Goal: Obtain resource: Download file/media

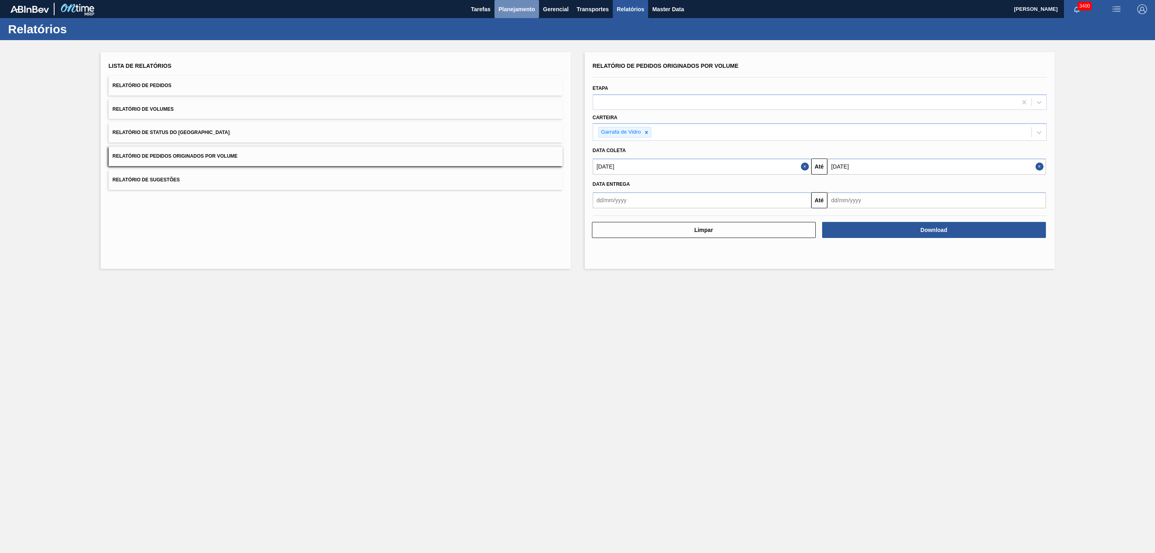
click at [503, 8] on span "Planejamento" at bounding box center [517, 9] width 37 height 10
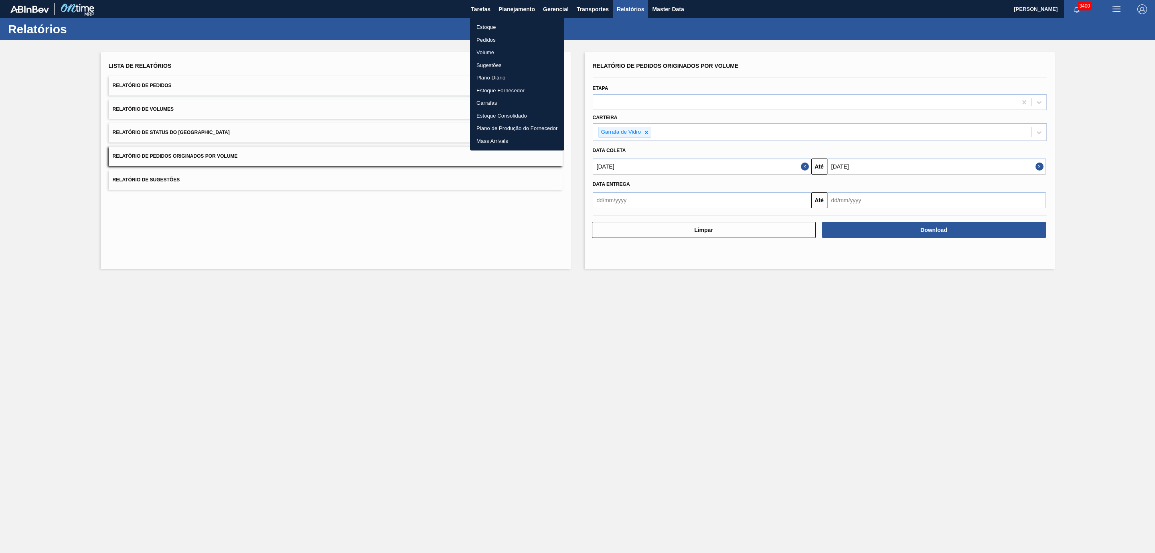
click at [489, 39] on li "Pedidos" at bounding box center [517, 40] width 94 height 13
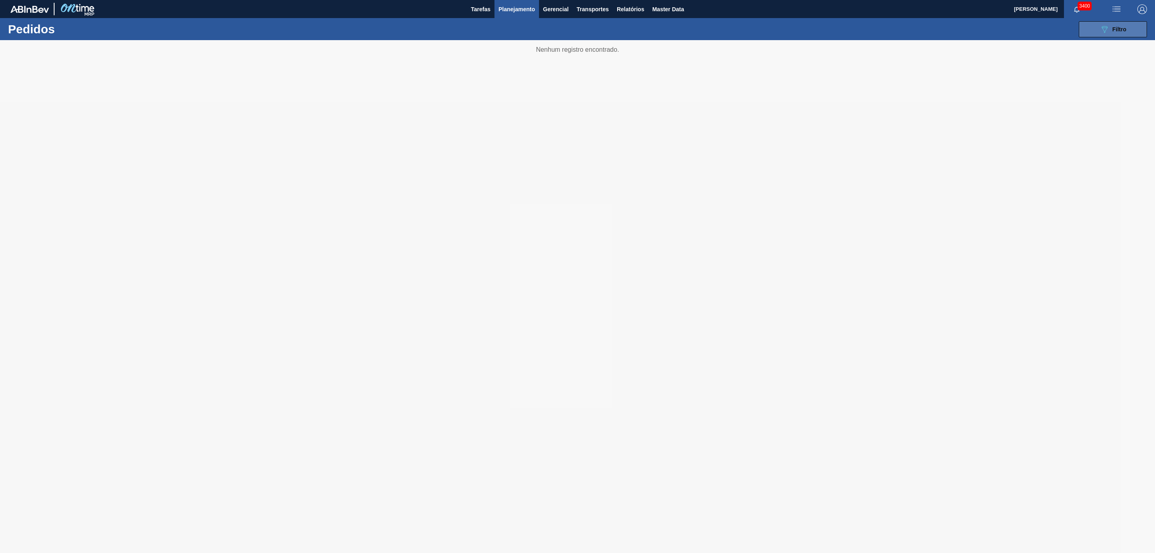
click at [1094, 28] on button "089F7B8B-B2A5-4AFE-B5C0-19BA573D28AC Filtro" at bounding box center [1113, 29] width 68 height 16
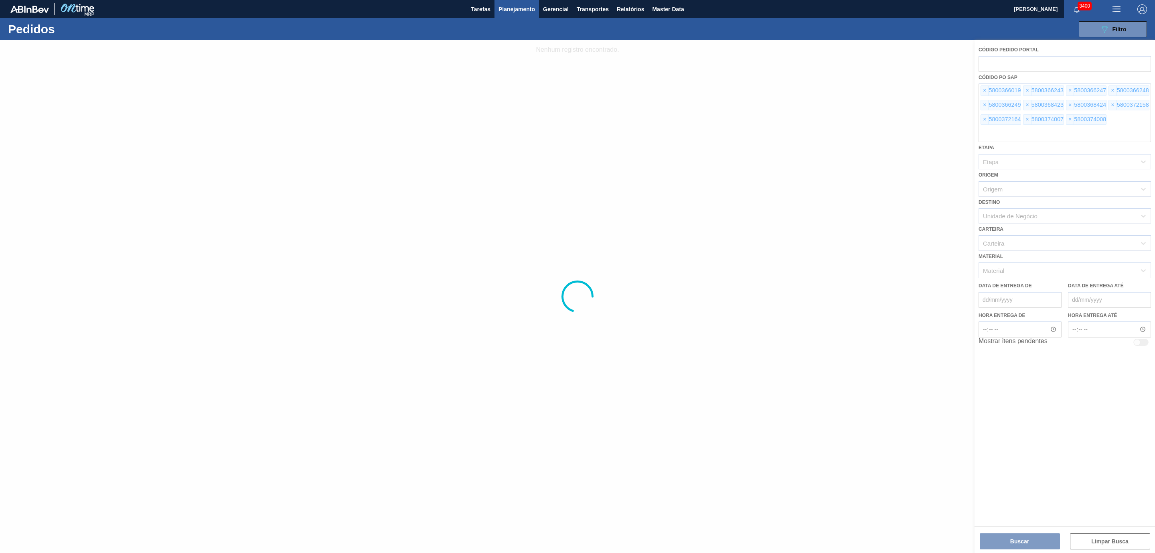
click at [983, 88] on div at bounding box center [577, 296] width 1155 height 513
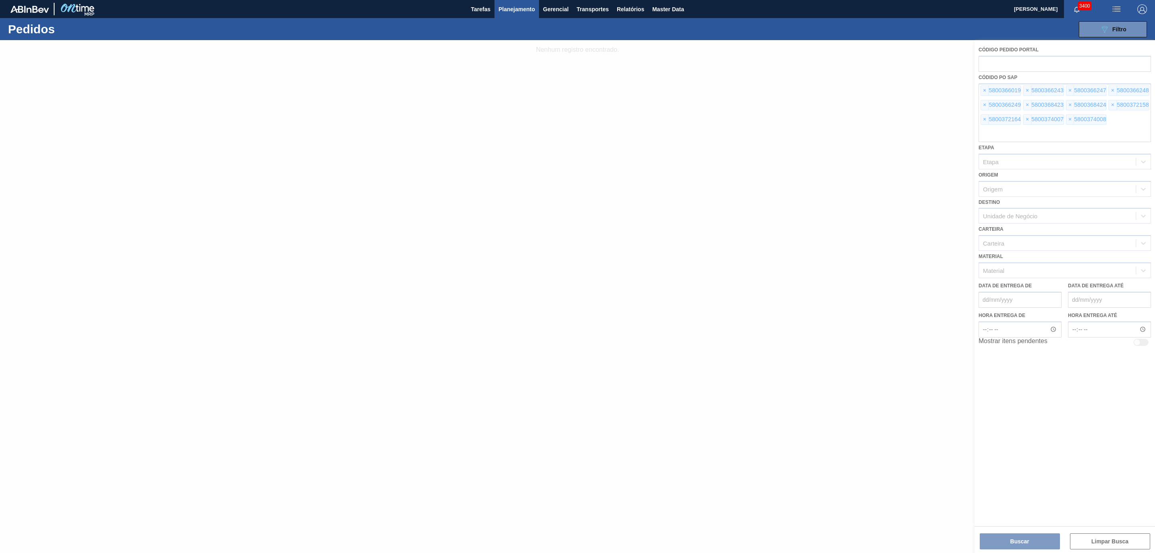
click at [983, 88] on div at bounding box center [577, 296] width 1155 height 513
click at [983, 88] on span "×" at bounding box center [985, 91] width 8 height 10
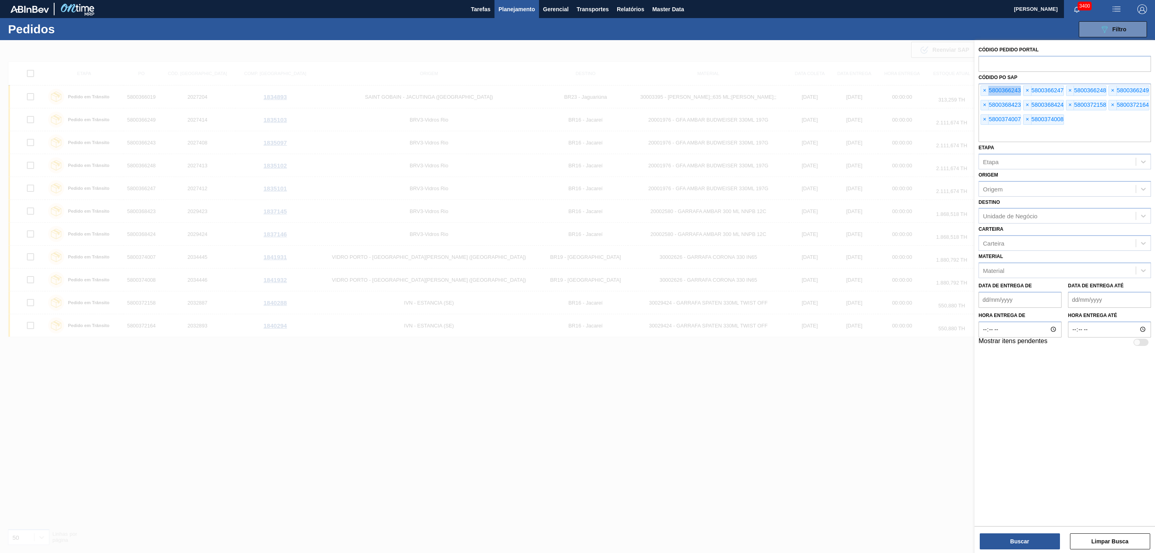
click at [983, 88] on span "×" at bounding box center [985, 91] width 8 height 10
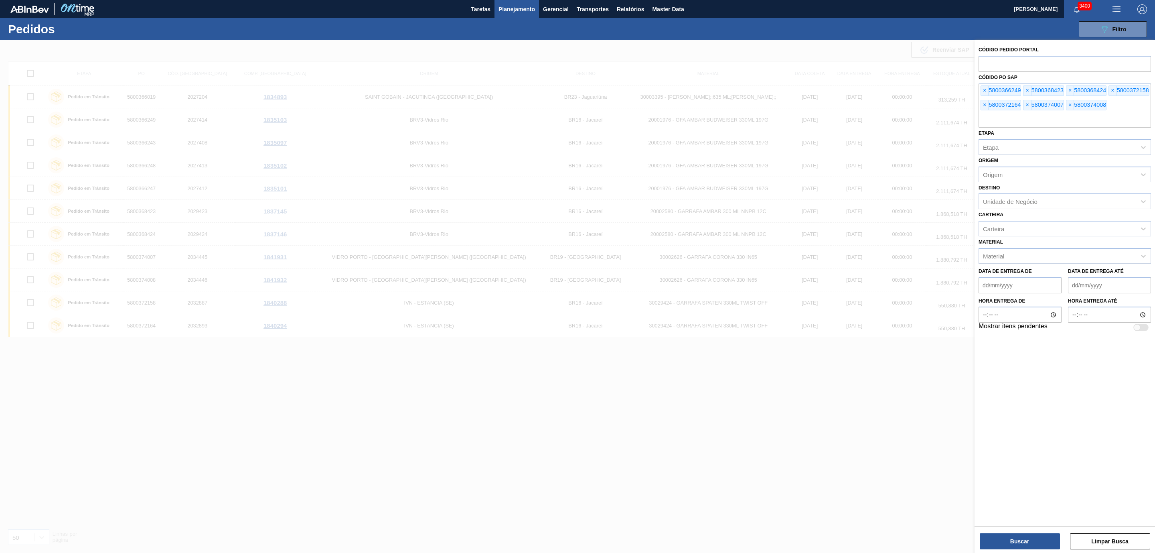
click at [983, 88] on span "×" at bounding box center [985, 91] width 8 height 10
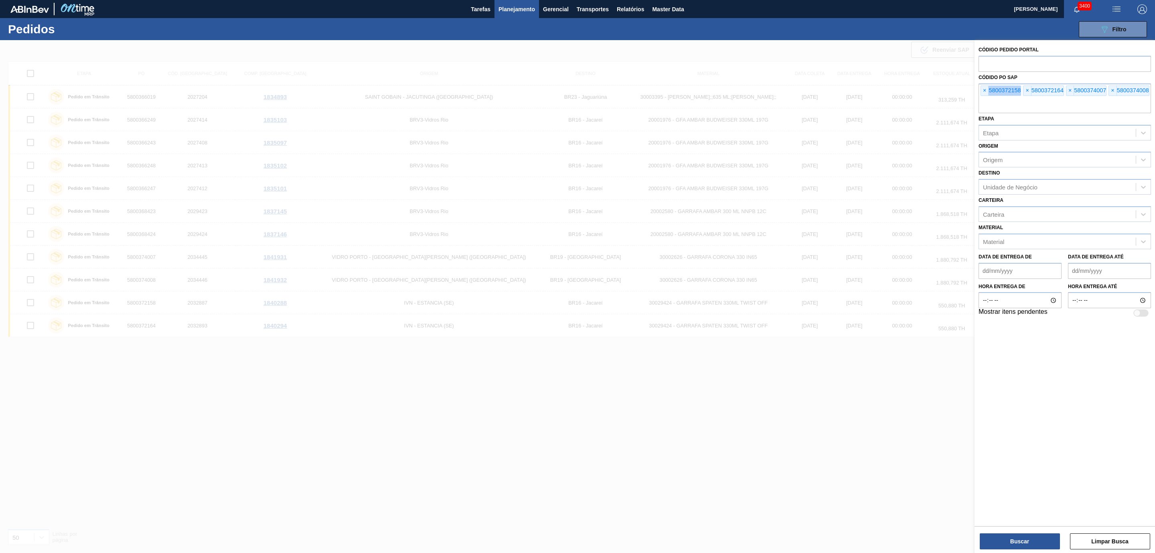
click at [983, 88] on span "×" at bounding box center [985, 91] width 8 height 10
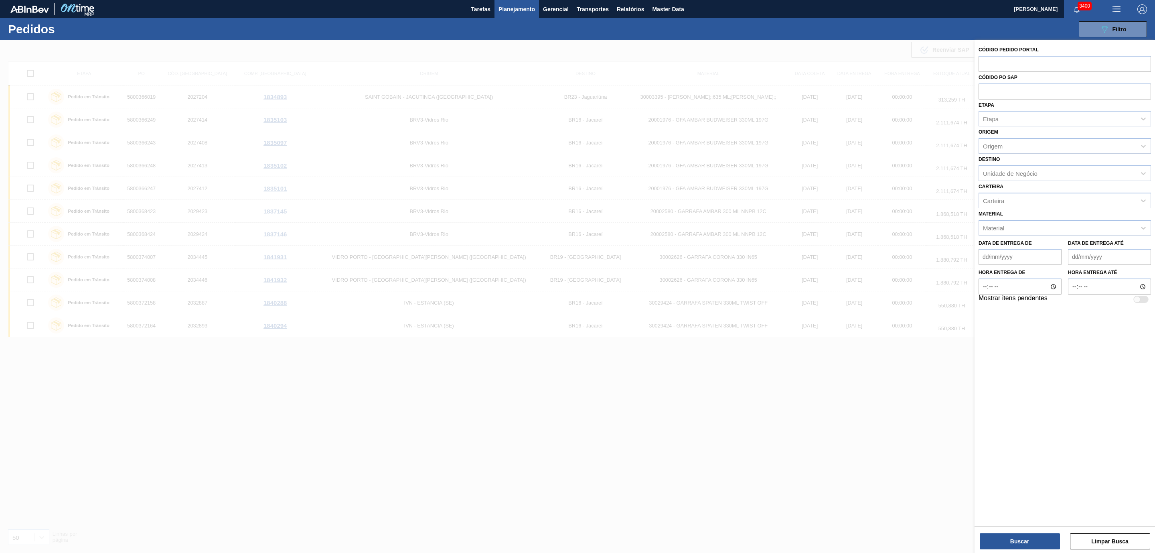
click at [983, 88] on input "text" at bounding box center [1065, 90] width 173 height 15
paste input "5800366634"
type input "5800366634"
click at [1023, 530] on div "Buscar Limpar Busca" at bounding box center [1065, 537] width 181 height 22
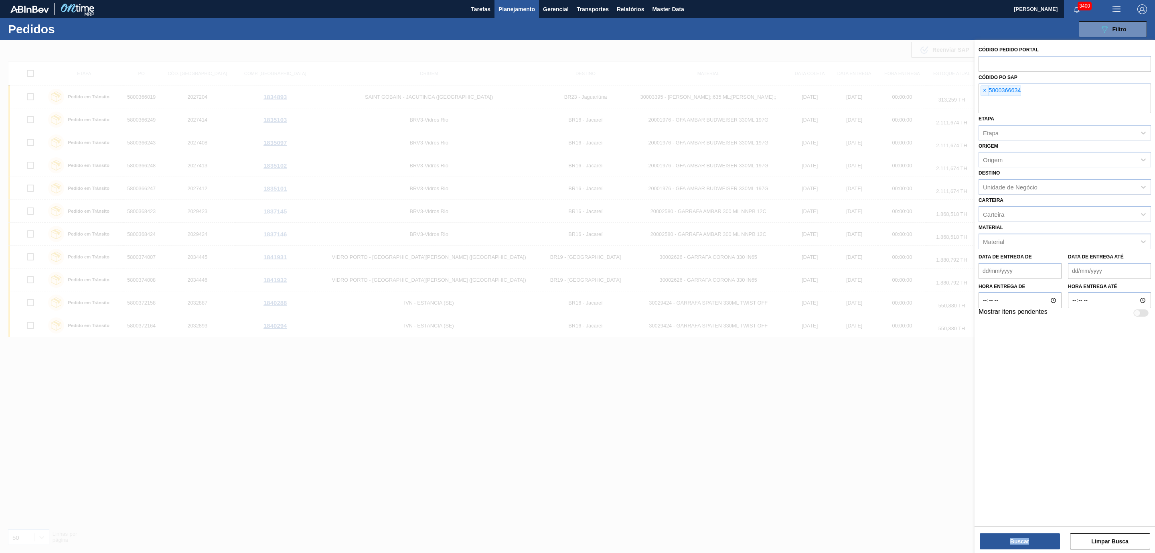
click at [1023, 531] on div "Buscar Limpar Busca" at bounding box center [1065, 537] width 181 height 22
click at [1020, 548] on button "Buscar" at bounding box center [1020, 541] width 80 height 16
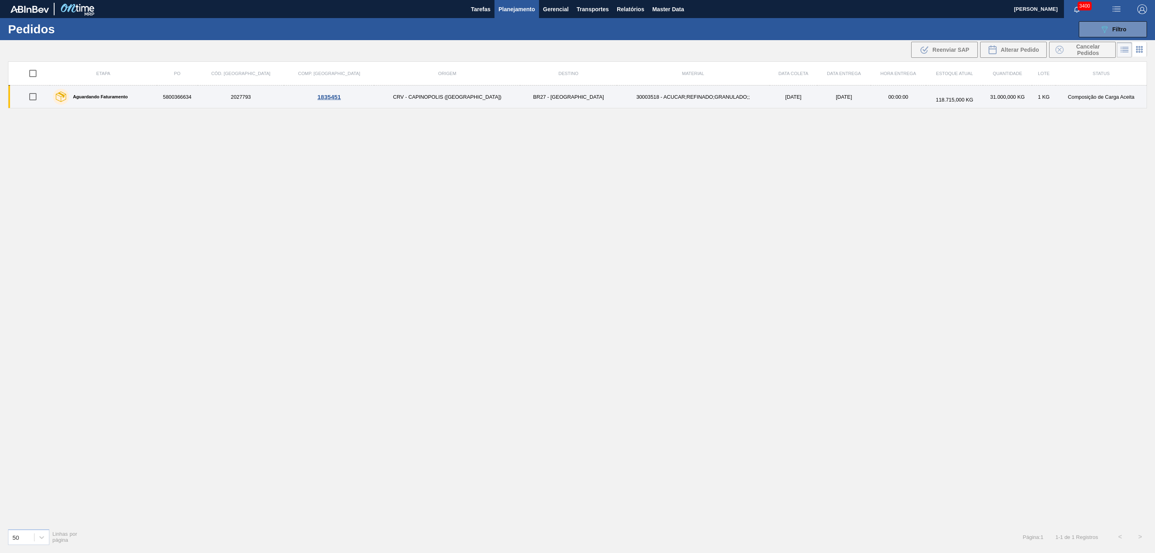
click at [617, 102] on td "30003518 - ACUCAR;REFINADO;GRANULADO;;" at bounding box center [693, 96] width 153 height 23
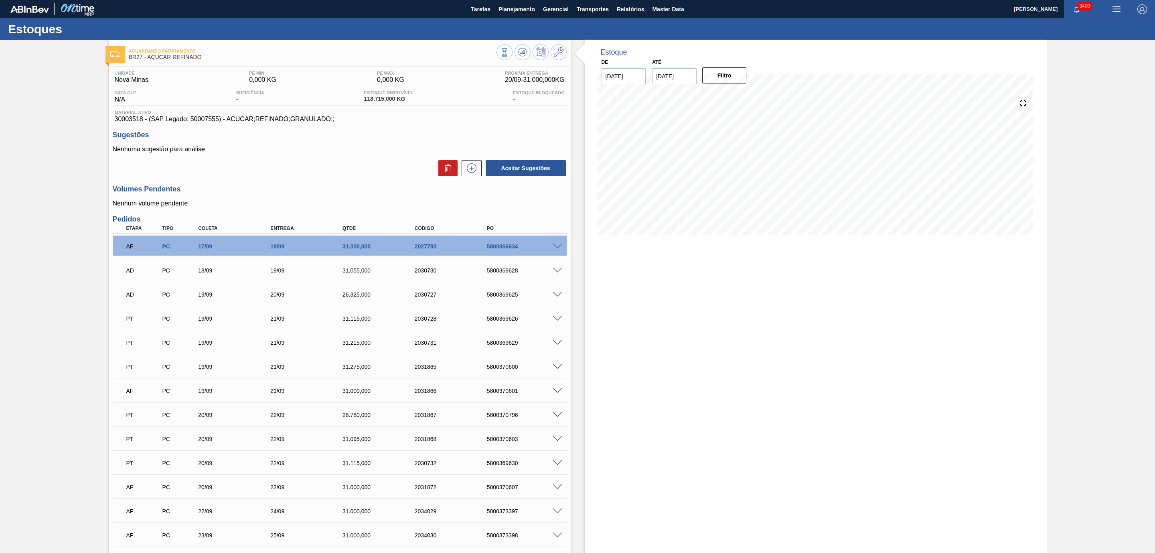
scroll to position [60, 0]
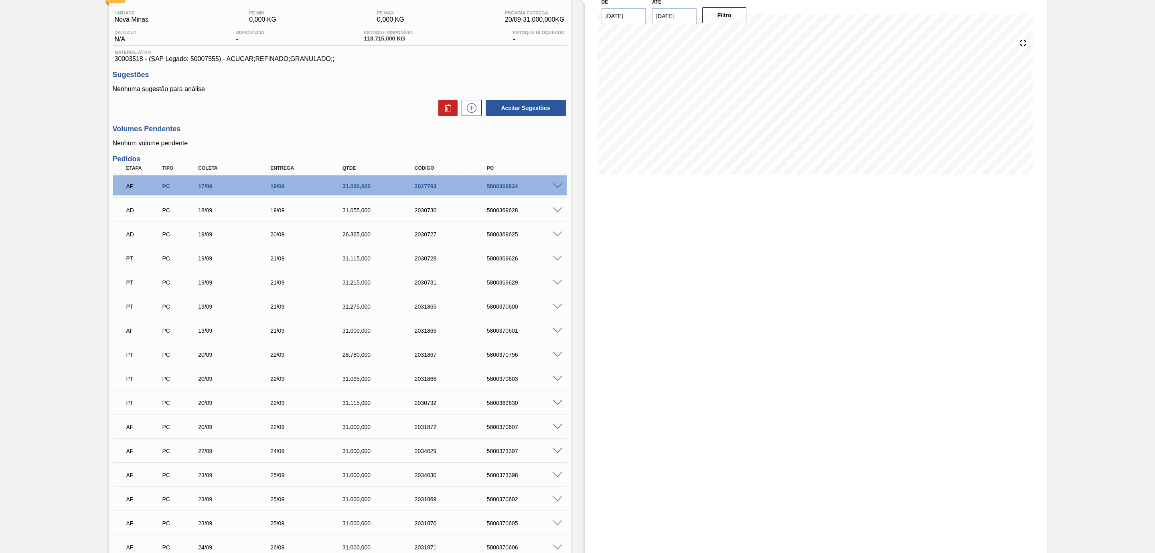
click at [555, 188] on span at bounding box center [558, 186] width 10 height 6
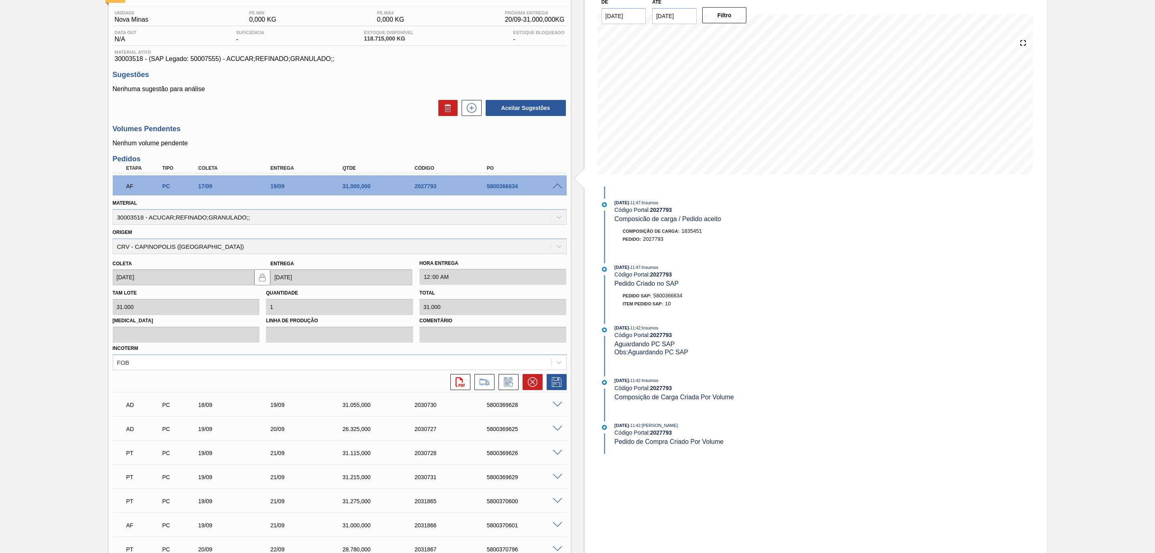
scroll to position [0, 0]
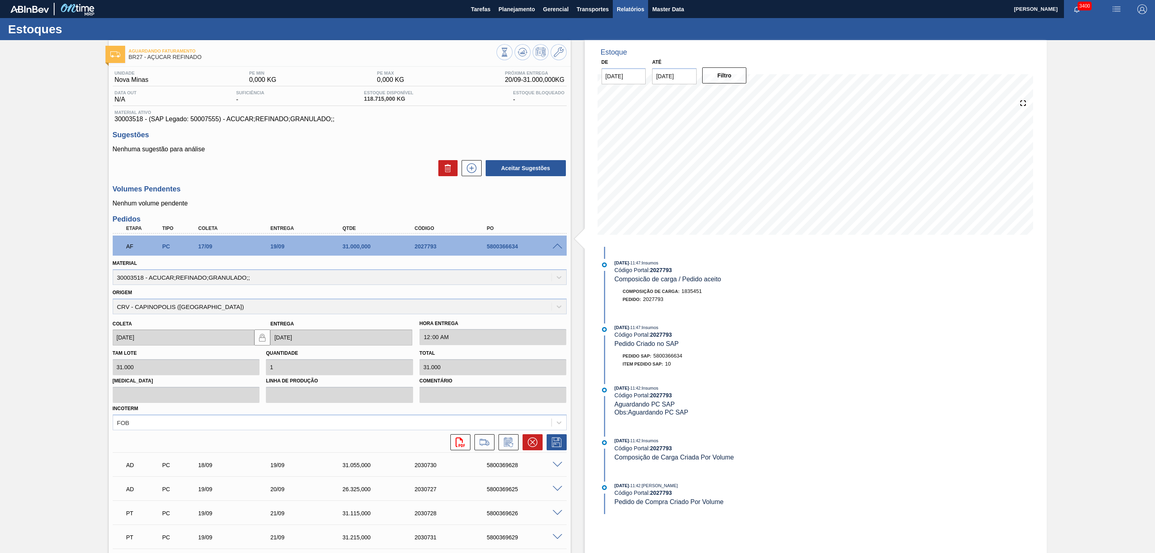
click at [638, 8] on span "Relatórios" at bounding box center [630, 9] width 27 height 10
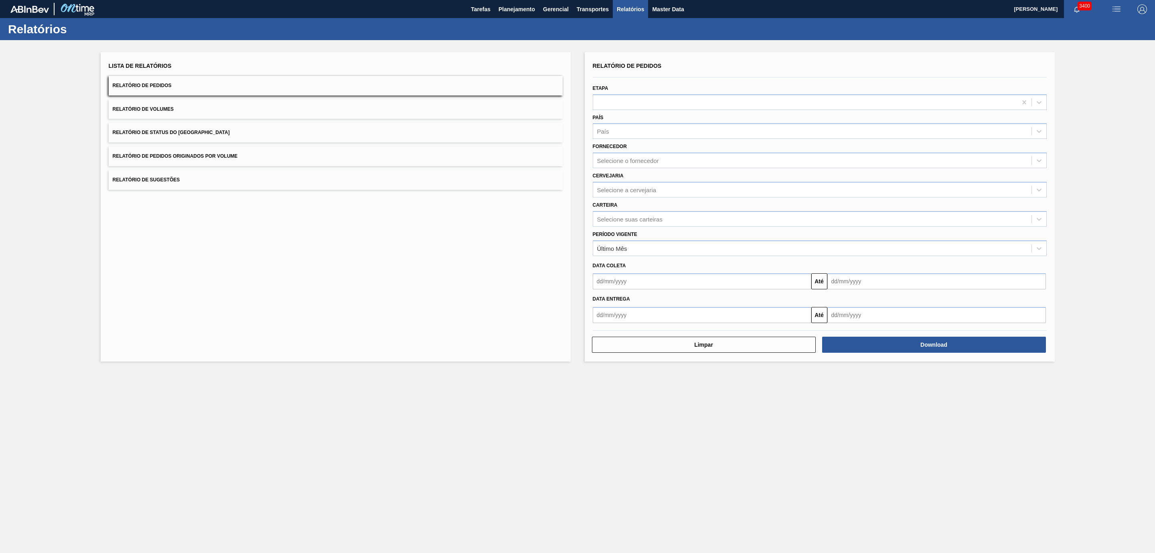
click at [207, 152] on button "Relatório de Pedidos Originados por Volume" at bounding box center [336, 156] width 454 height 20
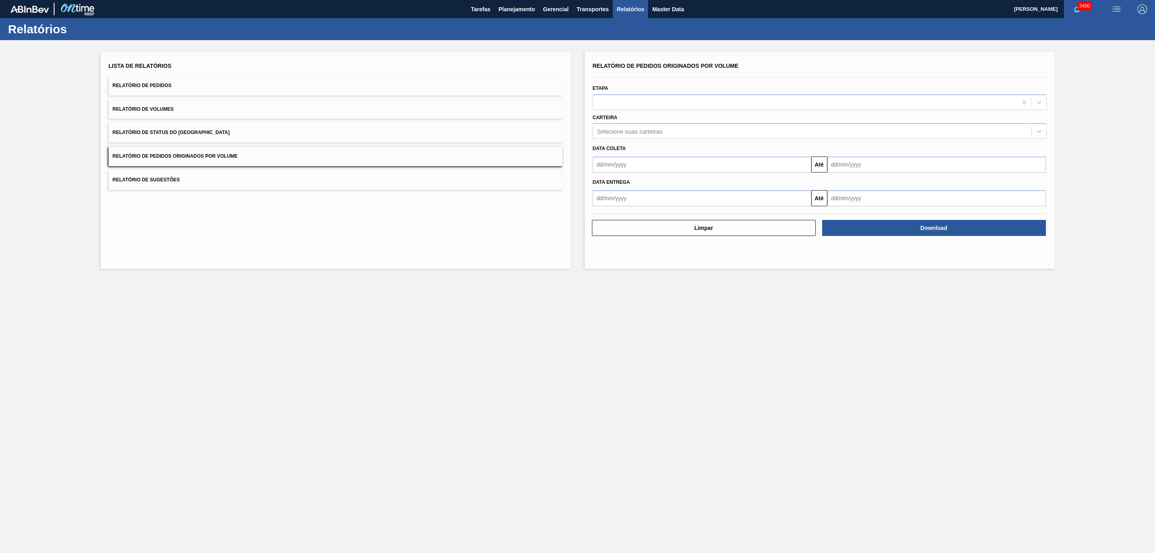
click at [187, 135] on span "Relatório de Status do [GEOGRAPHIC_DATA]" at bounding box center [171, 133] width 117 height 6
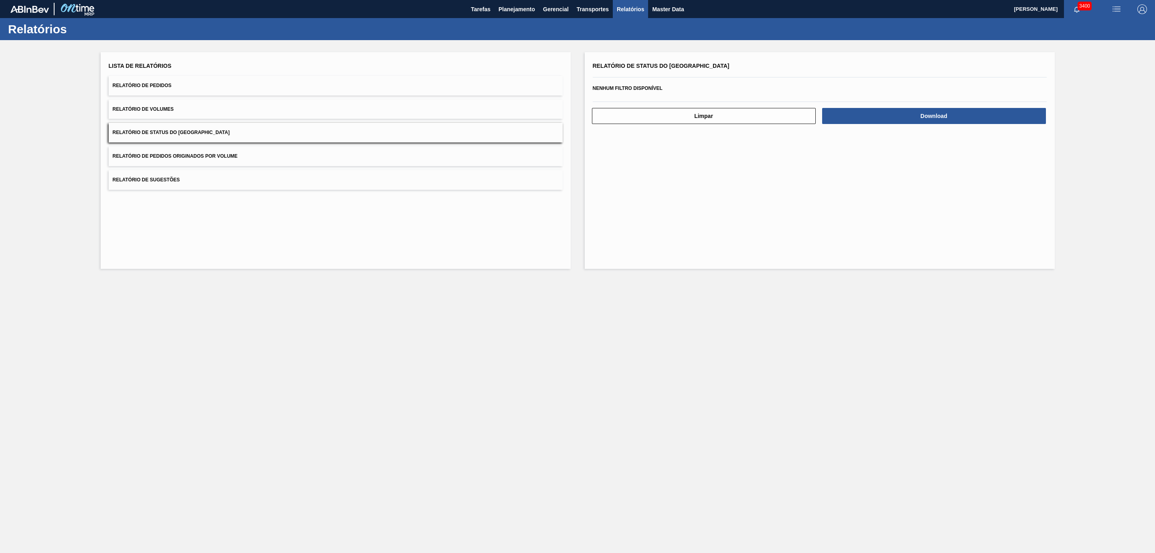
click at [201, 157] on span "Relatório de Pedidos Originados por Volume" at bounding box center [175, 156] width 125 height 6
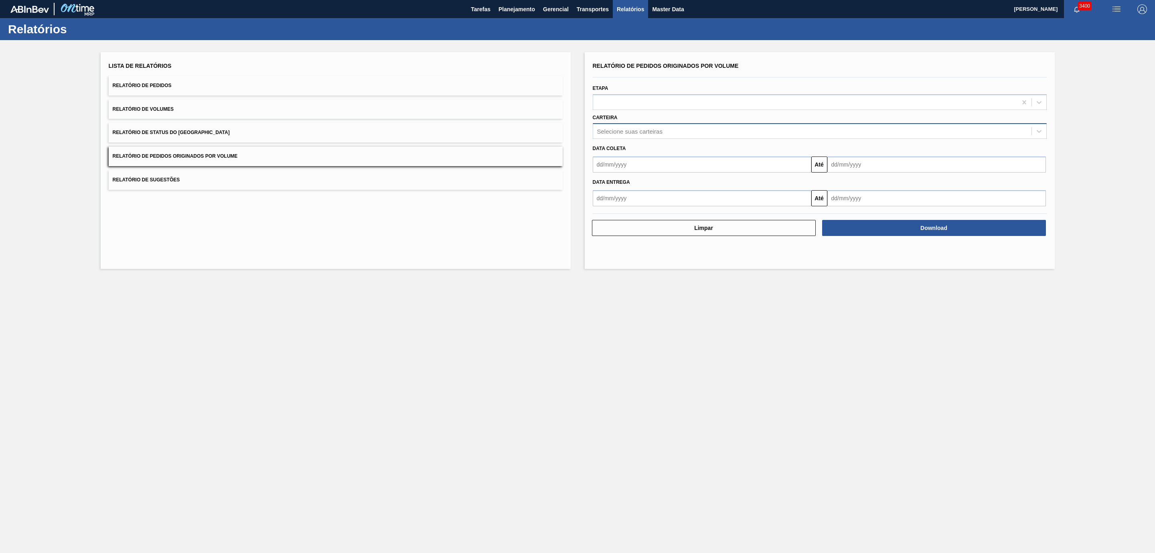
click at [631, 135] on div "Selecione suas carteiras" at bounding box center [812, 132] width 438 height 12
type input "vidro"
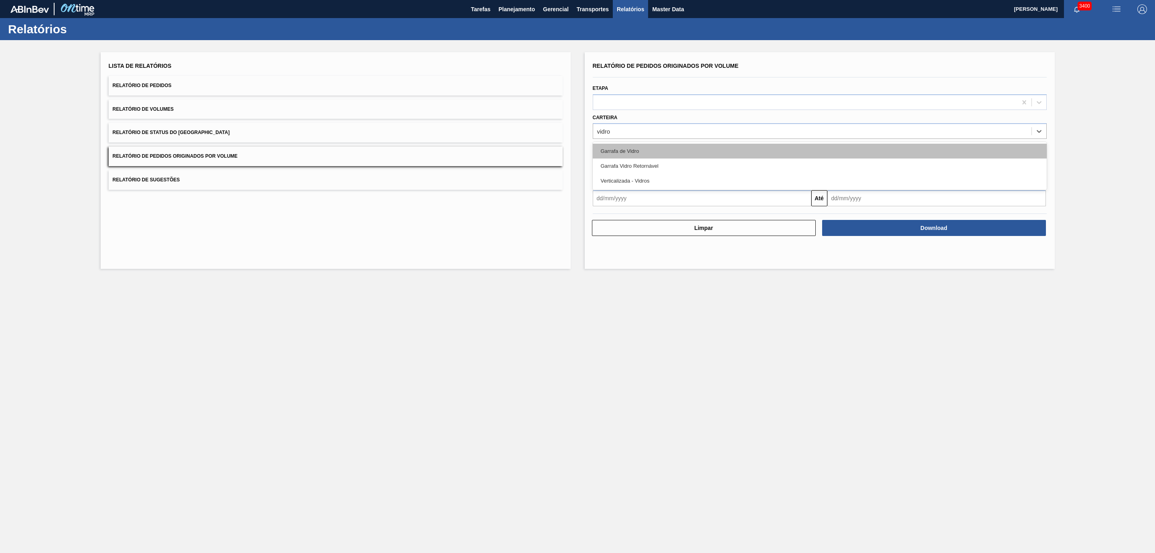
click at [644, 150] on div "Garrafa de Vidro" at bounding box center [820, 151] width 454 height 15
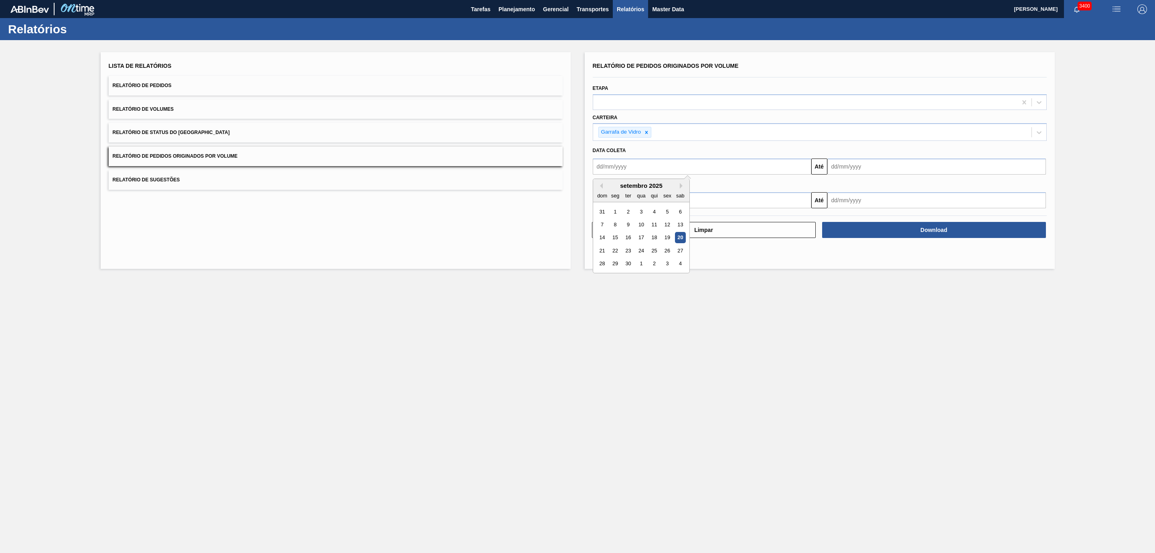
click at [633, 168] on input "text" at bounding box center [702, 166] width 219 height 16
drag, startPoint x: 614, startPoint y: 209, endPoint x: 637, endPoint y: 205, distance: 23.4
click at [614, 209] on div "1" at bounding box center [615, 211] width 11 height 11
type input "[DATE]"
click at [896, 178] on div "Data entrega" at bounding box center [820, 184] width 461 height 14
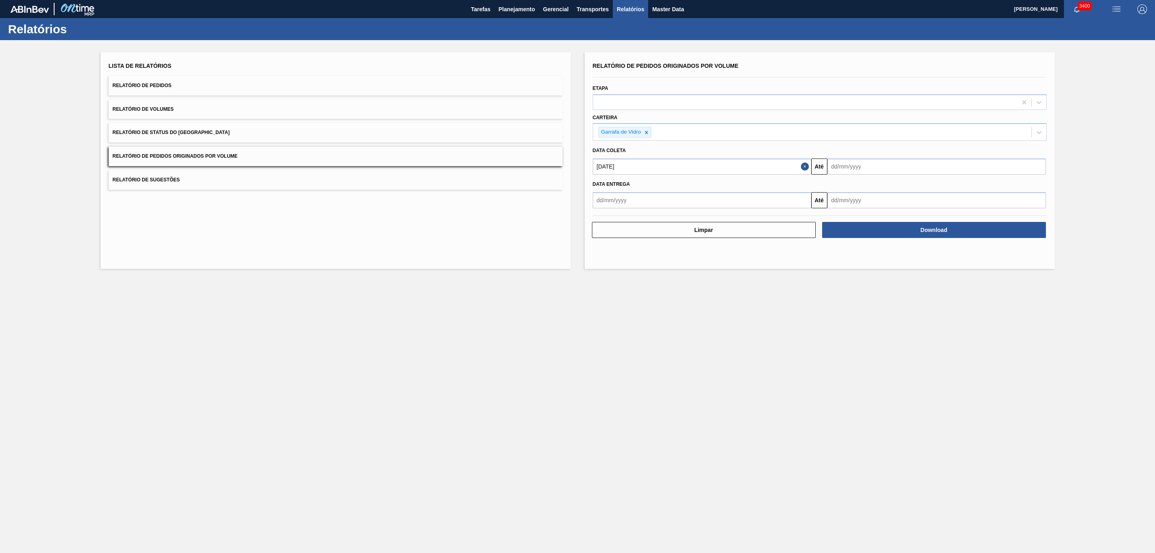
click at [896, 173] on input "text" at bounding box center [937, 166] width 219 height 16
click at [839, 248] on div "21" at bounding box center [837, 250] width 11 height 11
type input "[DATE]"
click at [905, 231] on button "Download" at bounding box center [934, 230] width 224 height 16
click at [513, 12] on span "Planejamento" at bounding box center [517, 9] width 37 height 10
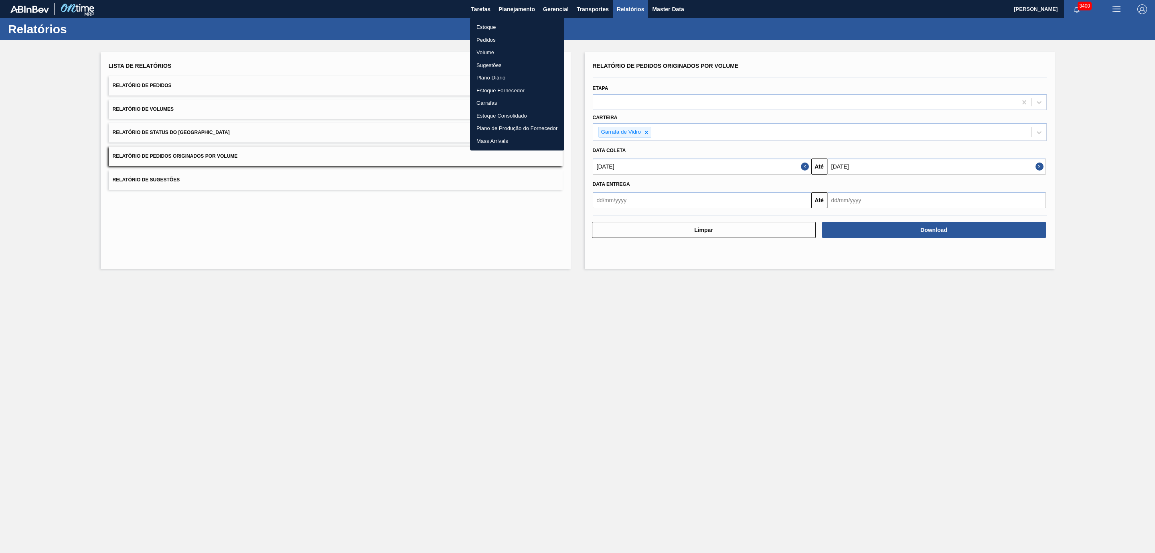
click at [489, 40] on li "Pedidos" at bounding box center [517, 40] width 94 height 13
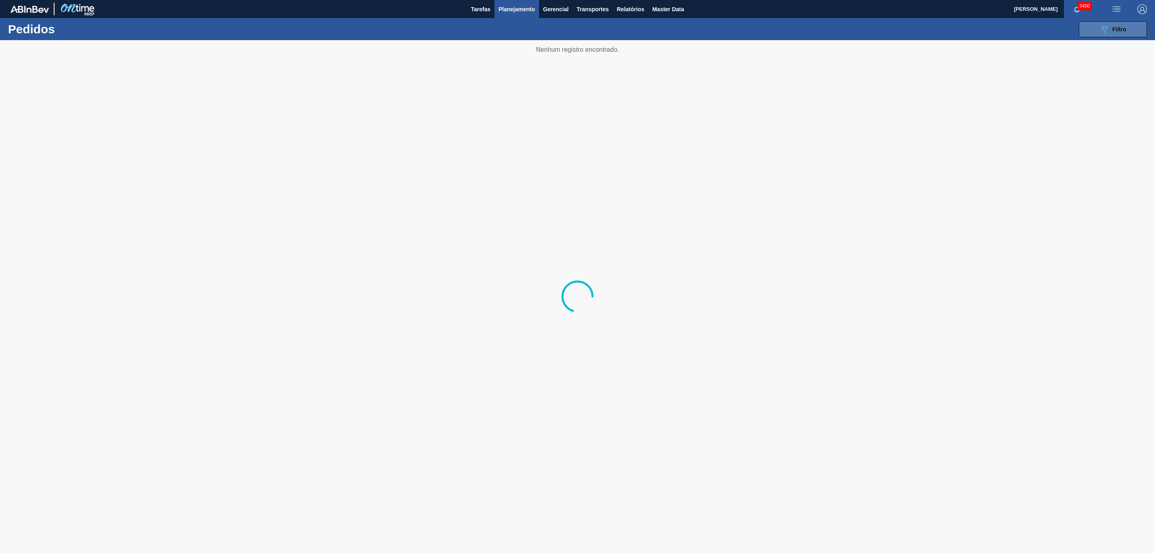
click at [1100, 28] on icon "089F7B8B-B2A5-4AFE-B5C0-19BA573D28AC" at bounding box center [1105, 29] width 10 height 10
click at [979, 89] on div at bounding box center [577, 296] width 1155 height 513
click at [985, 88] on div at bounding box center [577, 296] width 1155 height 513
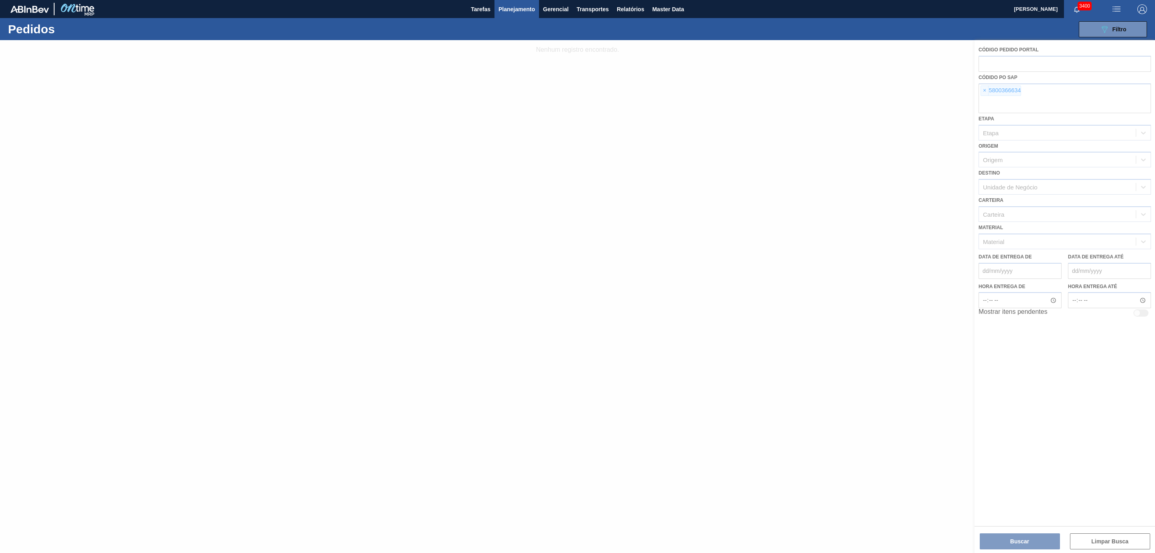
click at [985, 88] on div at bounding box center [577, 296] width 1155 height 513
click at [985, 91] on div at bounding box center [577, 296] width 1155 height 513
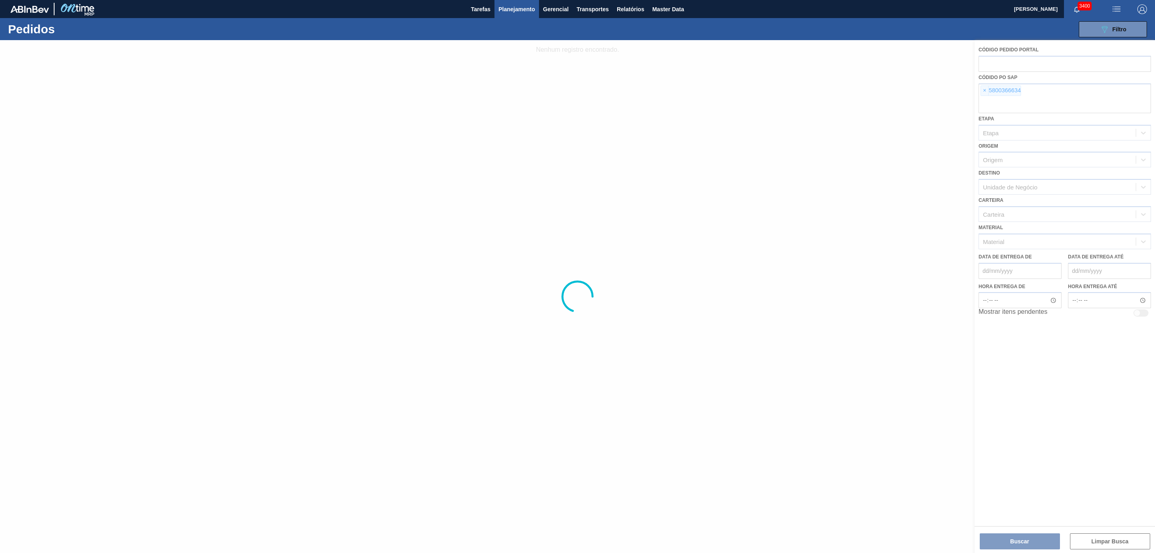
click at [985, 91] on div at bounding box center [577, 296] width 1155 height 513
click at [985, 91] on span "×" at bounding box center [985, 91] width 8 height 10
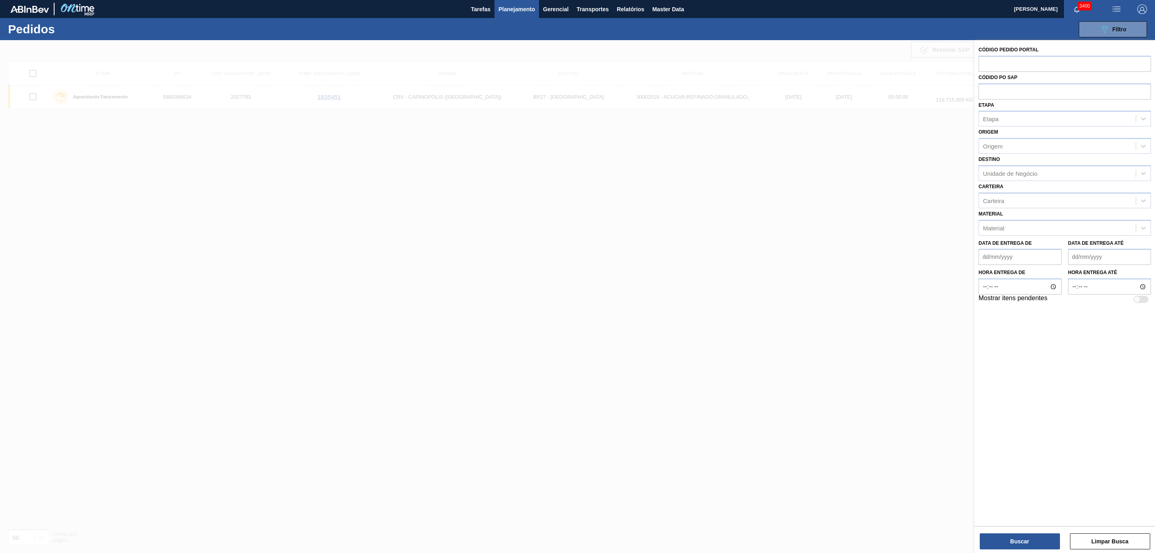
paste input "text"
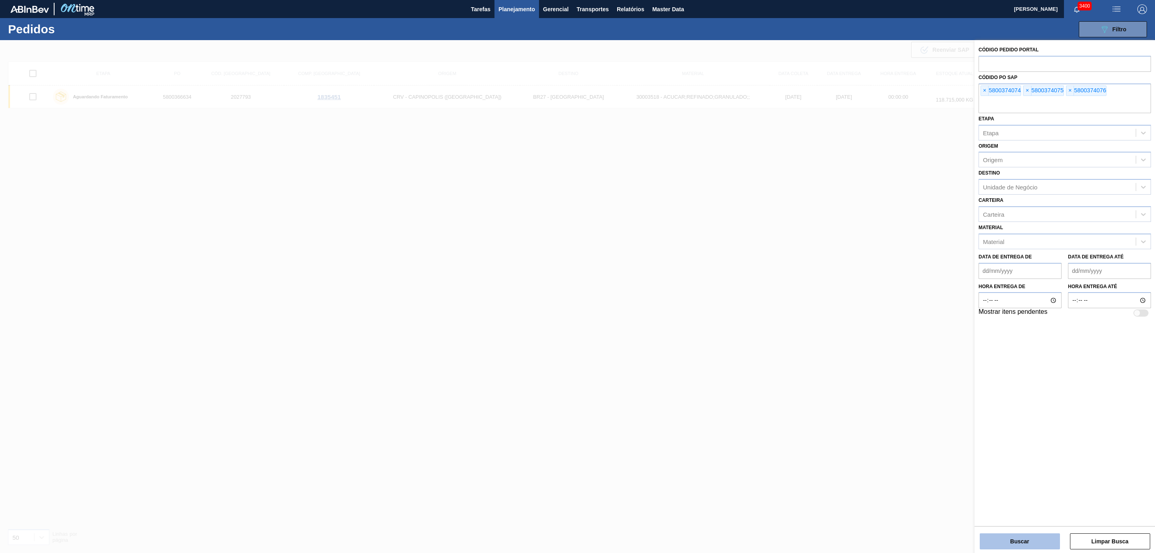
click at [999, 543] on button "Buscar" at bounding box center [1020, 541] width 80 height 16
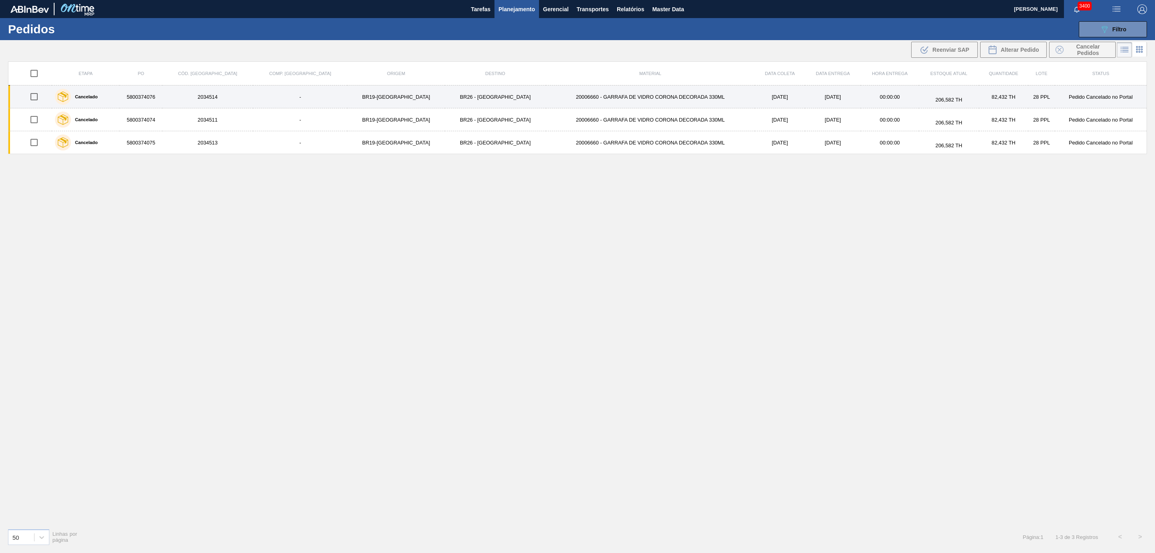
click at [590, 100] on td "20006660 - GARRAFA DE VIDRO CORONA DECORADA 330ML" at bounding box center [650, 96] width 209 height 23
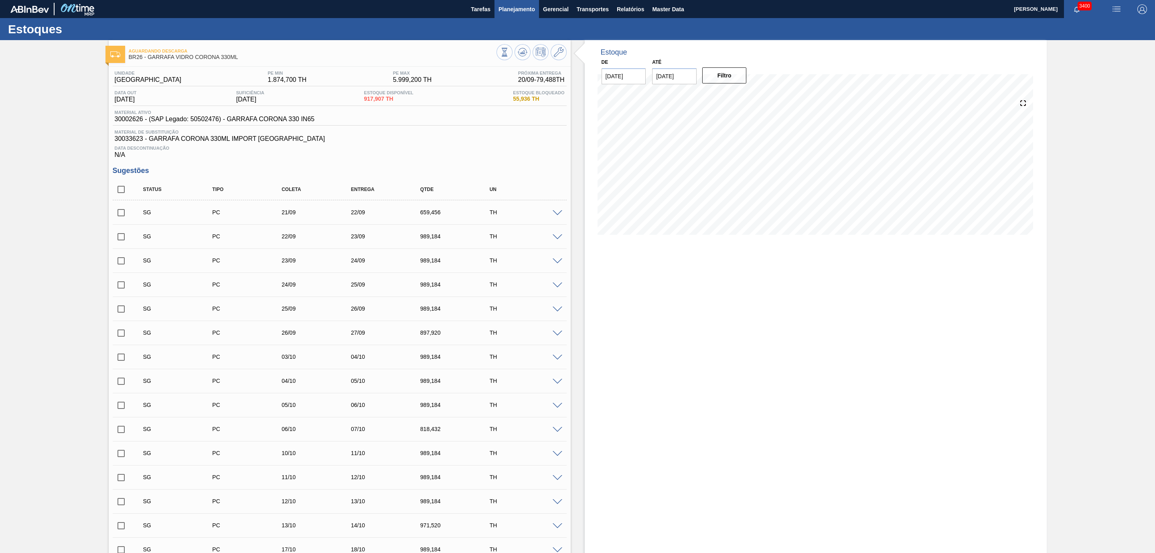
click at [530, 16] on button "Planejamento" at bounding box center [517, 9] width 45 height 18
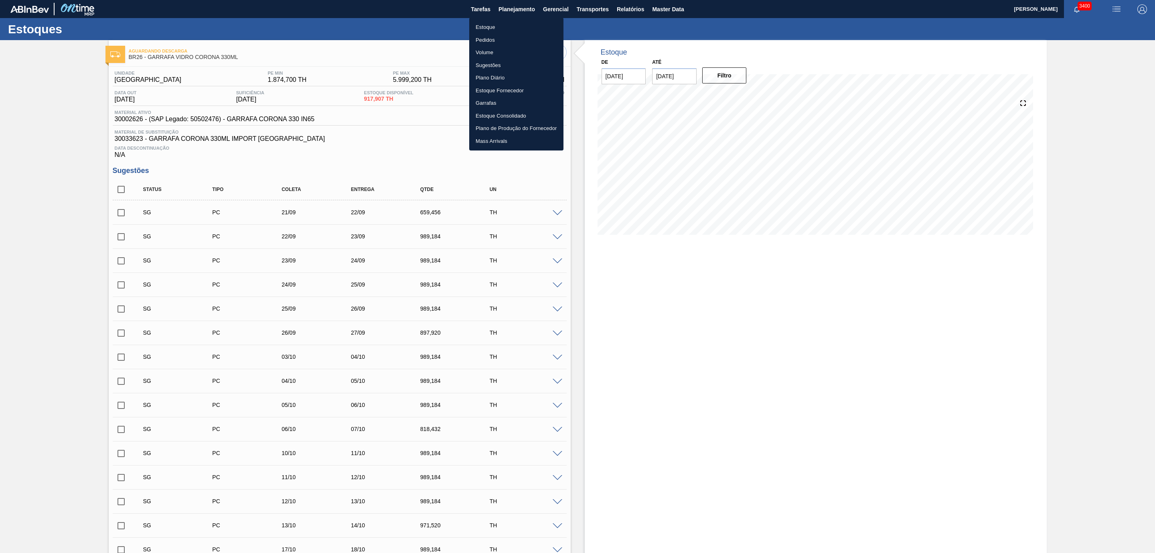
click at [493, 32] on li "Estoque" at bounding box center [516, 27] width 94 height 13
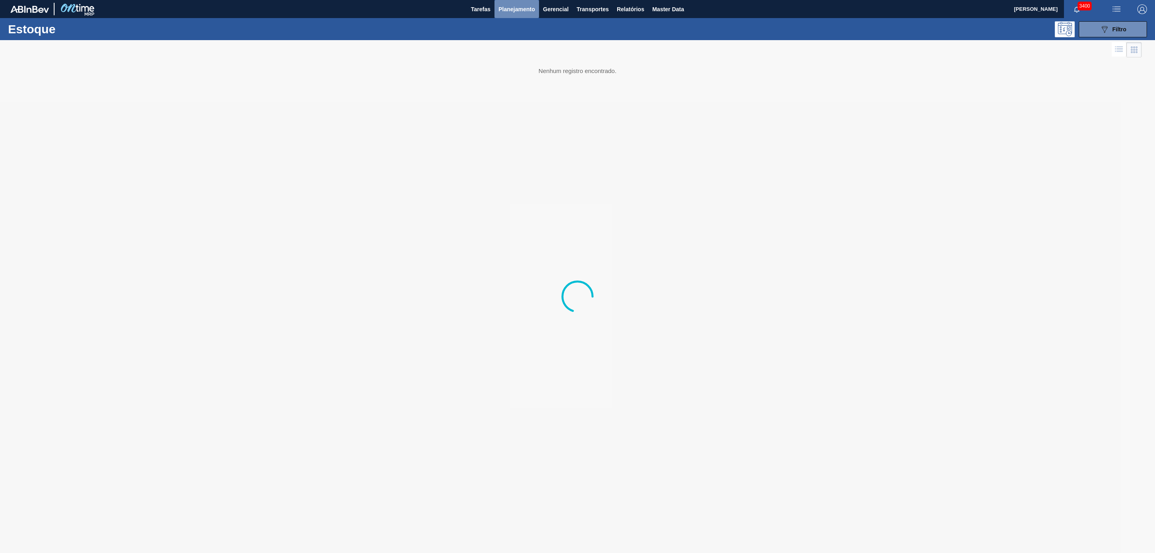
click at [506, 6] on span "Planejamento" at bounding box center [517, 9] width 37 height 10
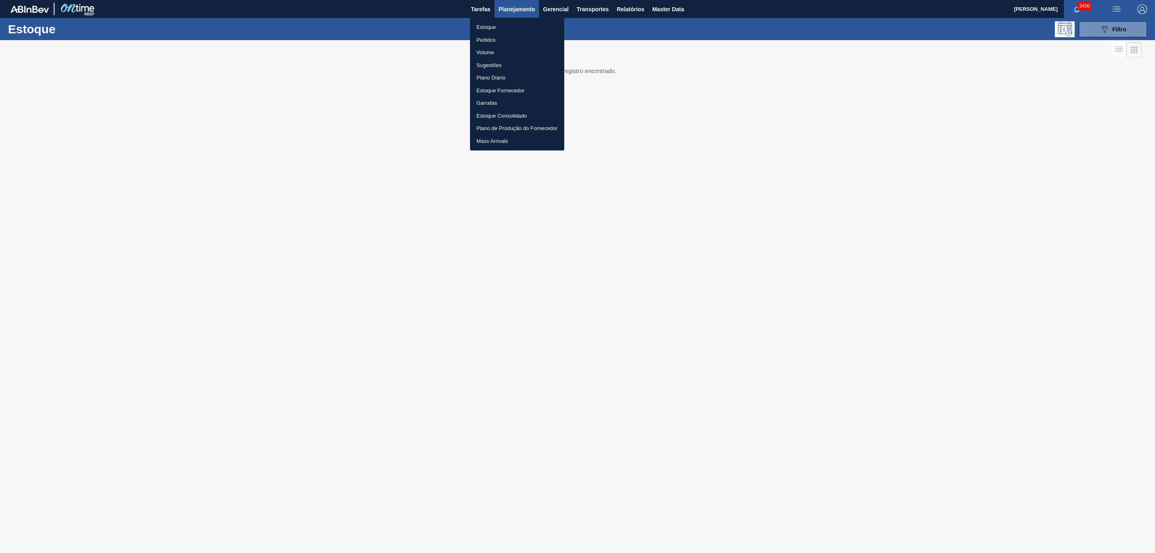
click at [481, 51] on li "Volume" at bounding box center [517, 52] width 94 height 13
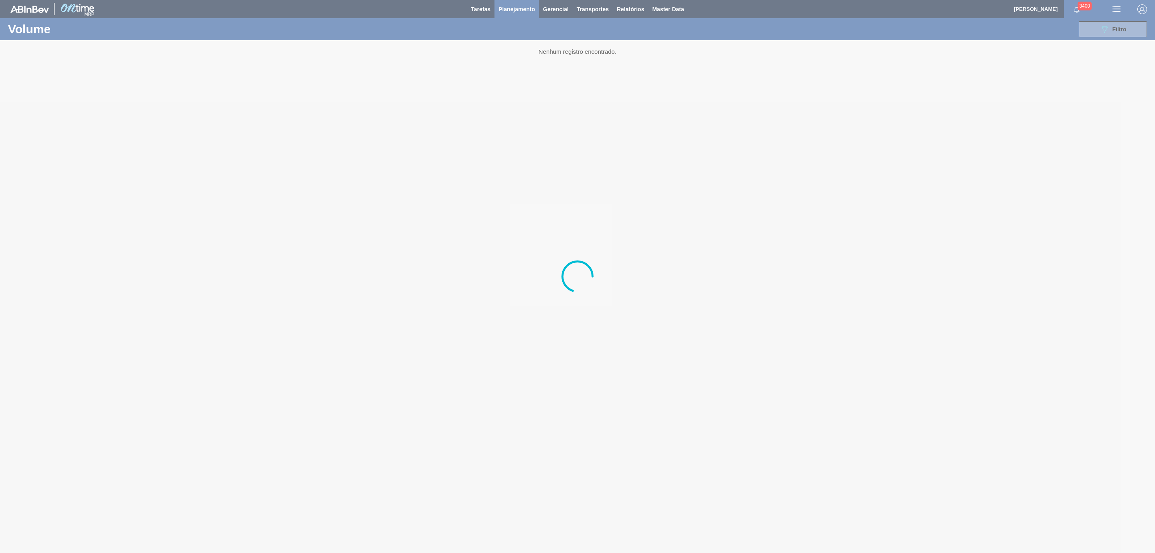
click at [503, 9] on div at bounding box center [577, 276] width 1155 height 553
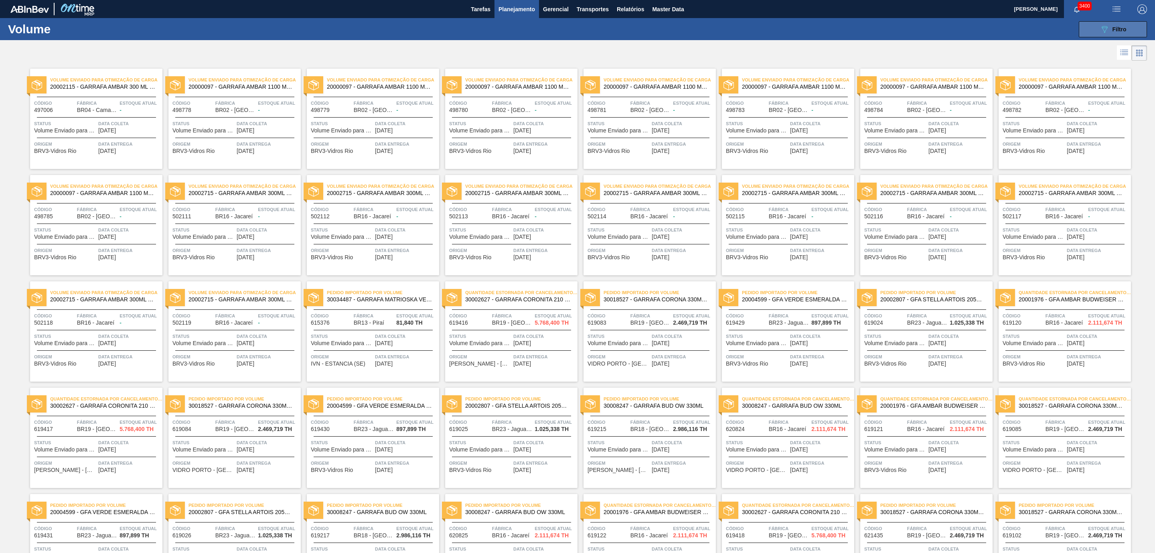
click at [1115, 33] on div "089F7B8B-B2A5-4AFE-B5C0-19BA573D28AC Filtro" at bounding box center [1113, 29] width 27 height 10
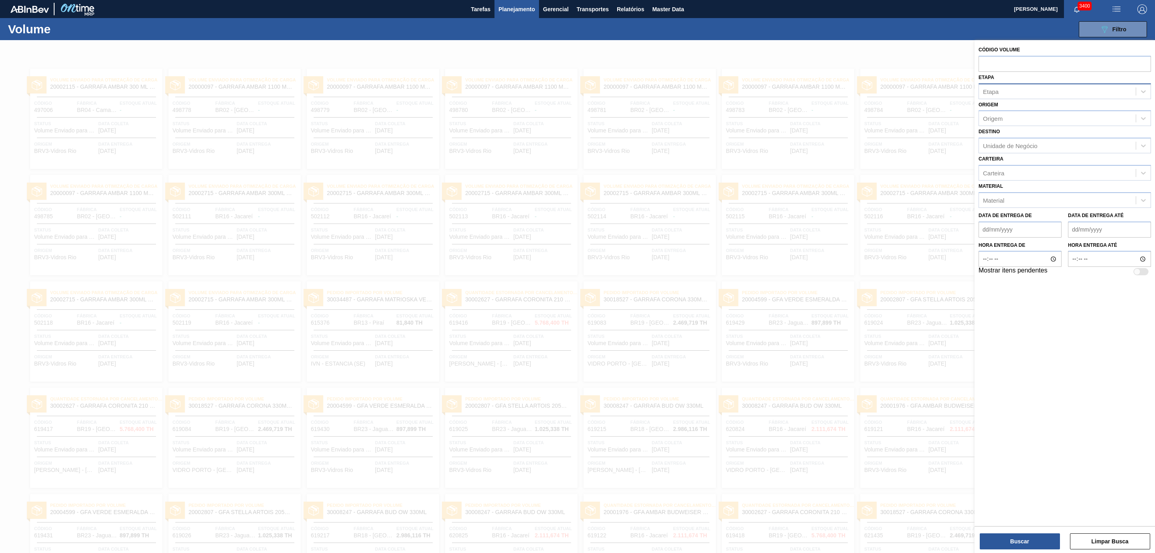
click at [1003, 88] on div "Etapa" at bounding box center [1057, 91] width 157 height 12
click at [1004, 63] on input "text" at bounding box center [1065, 63] width 173 height 15
click at [497, 5] on button "Planejamento" at bounding box center [517, 9] width 45 height 18
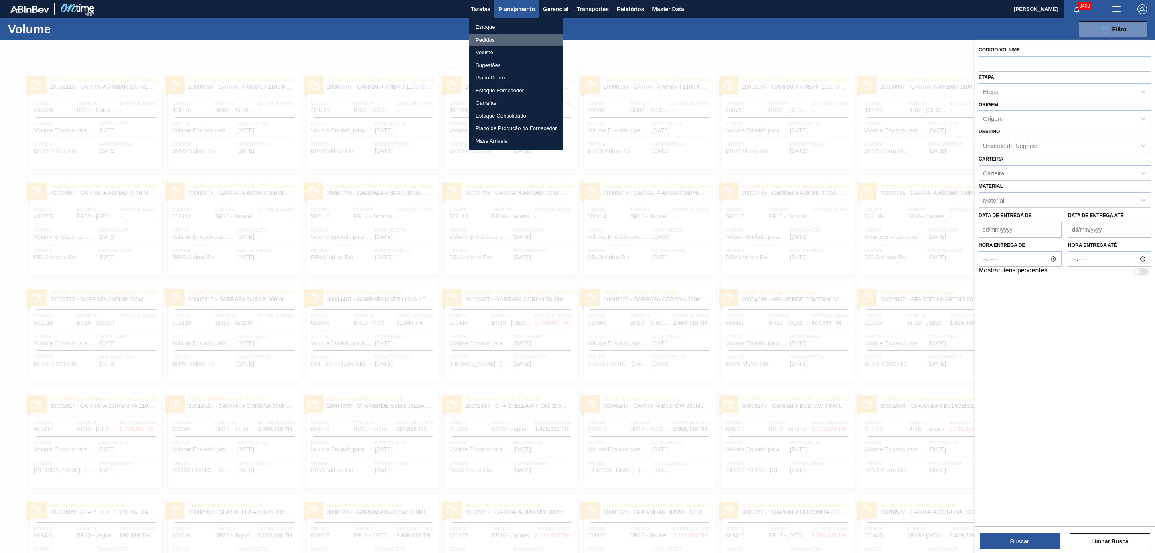
click at [486, 37] on li "Pedidos" at bounding box center [516, 40] width 94 height 13
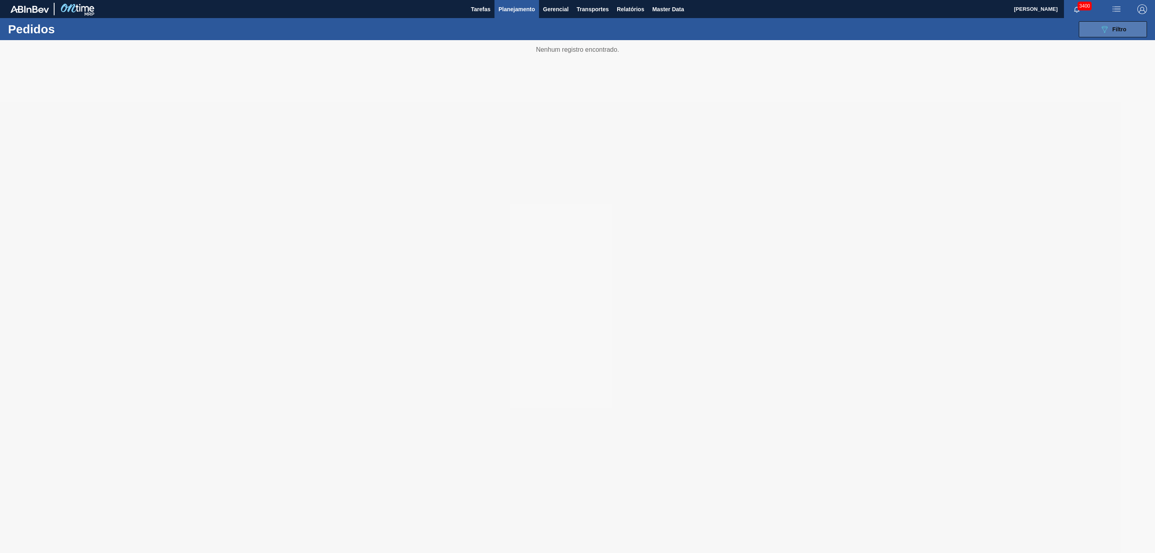
click at [1090, 31] on button "089F7B8B-B2A5-4AFE-B5C0-19BA573D28AC Filtro" at bounding box center [1113, 29] width 68 height 16
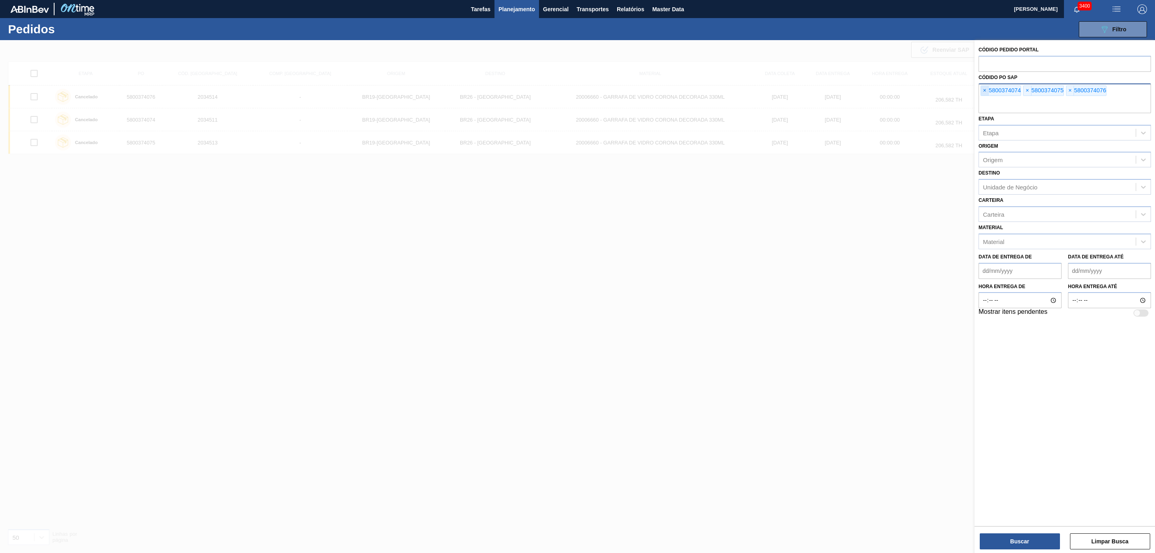
click at [988, 93] on span "×" at bounding box center [985, 91] width 8 height 10
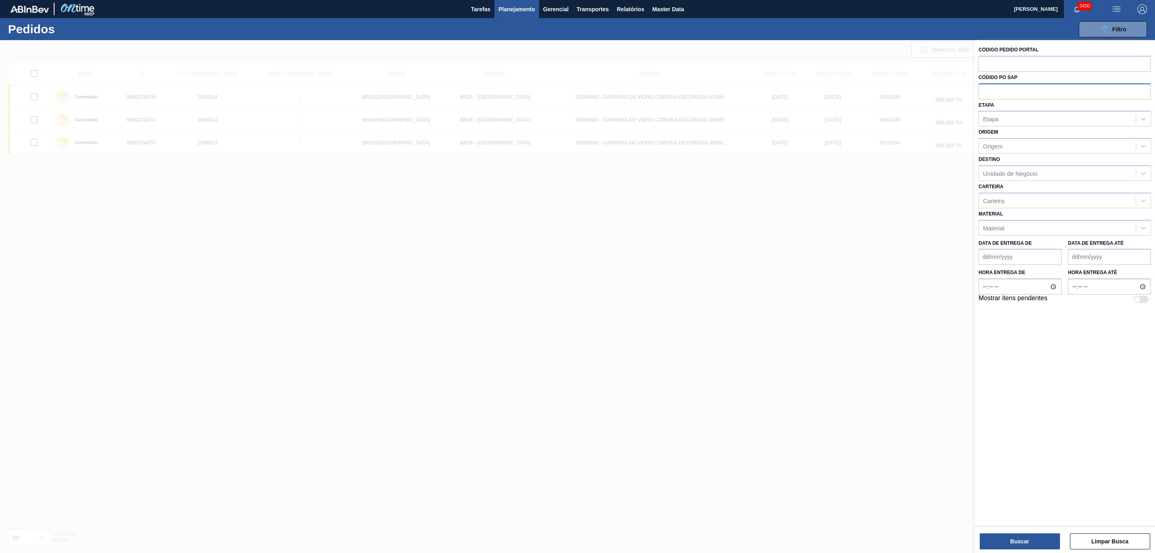
click at [988, 93] on input "text" at bounding box center [1065, 90] width 173 height 15
paste input "5800357967"
type input "5800357967"
click at [1019, 538] on button "Buscar" at bounding box center [1020, 541] width 80 height 16
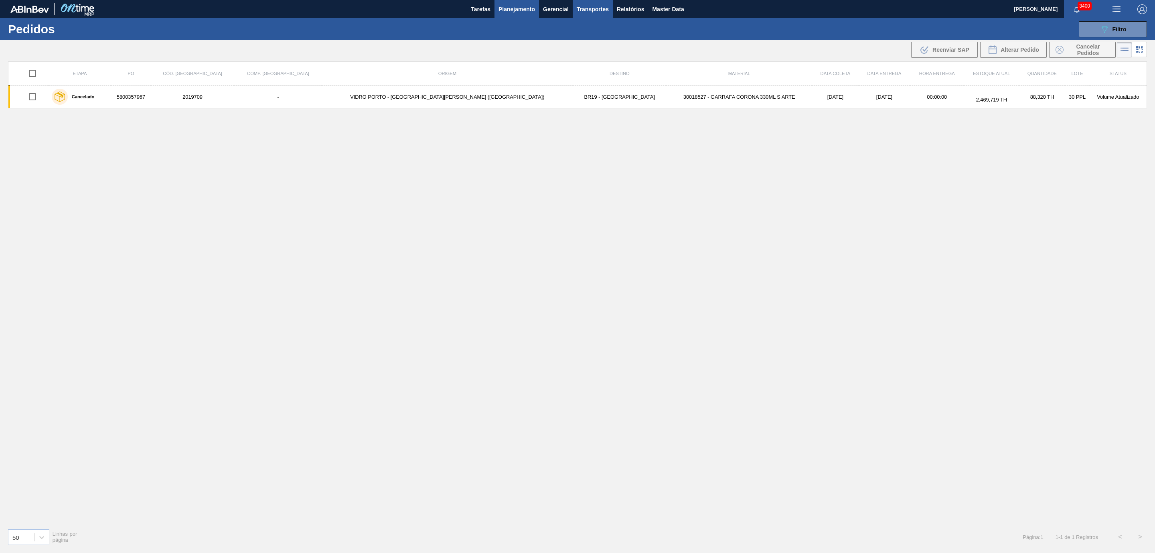
click at [594, 13] on span "Transportes" at bounding box center [593, 9] width 32 height 10
click at [623, 13] on div at bounding box center [577, 276] width 1155 height 553
click at [629, 11] on span "Relatórios" at bounding box center [630, 9] width 27 height 10
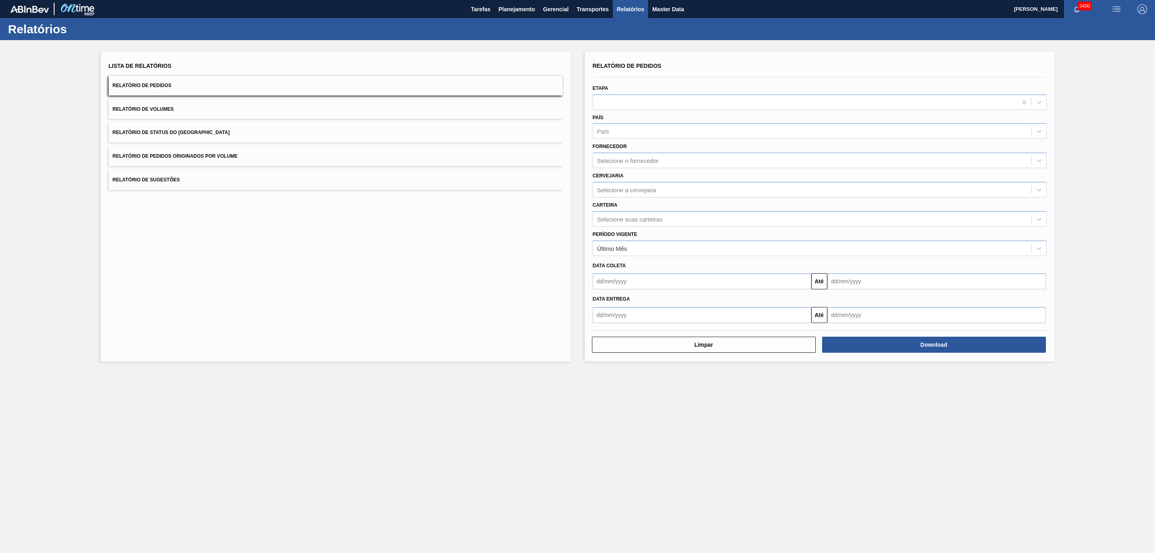
click at [220, 157] on span "Relatório de Pedidos Originados por Volume" at bounding box center [175, 156] width 125 height 6
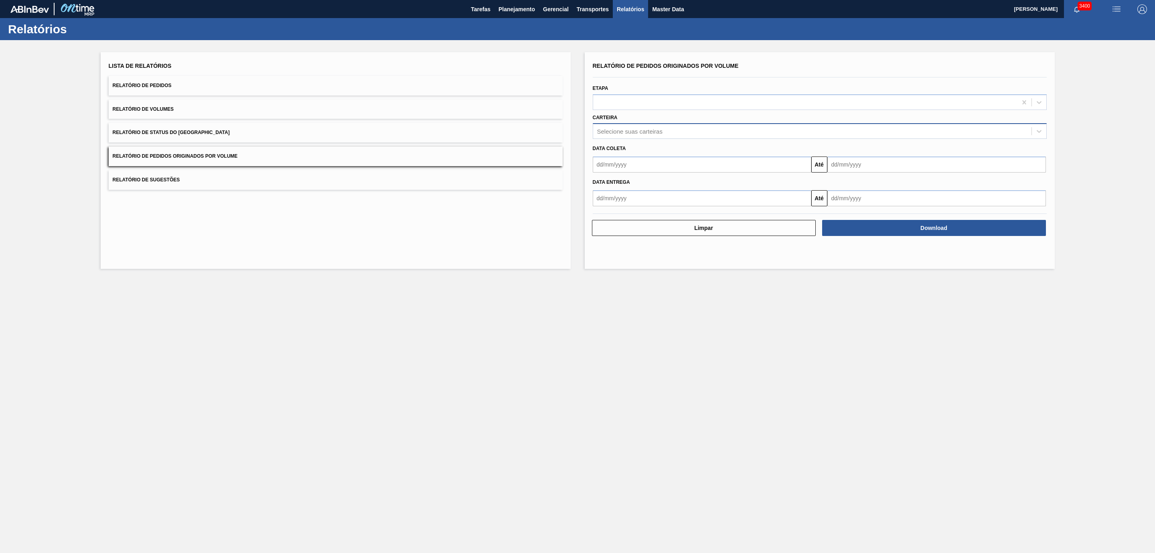
click at [662, 136] on div "Selecione suas carteiras" at bounding box center [812, 132] width 438 height 12
type input "v"
type input "vidro"
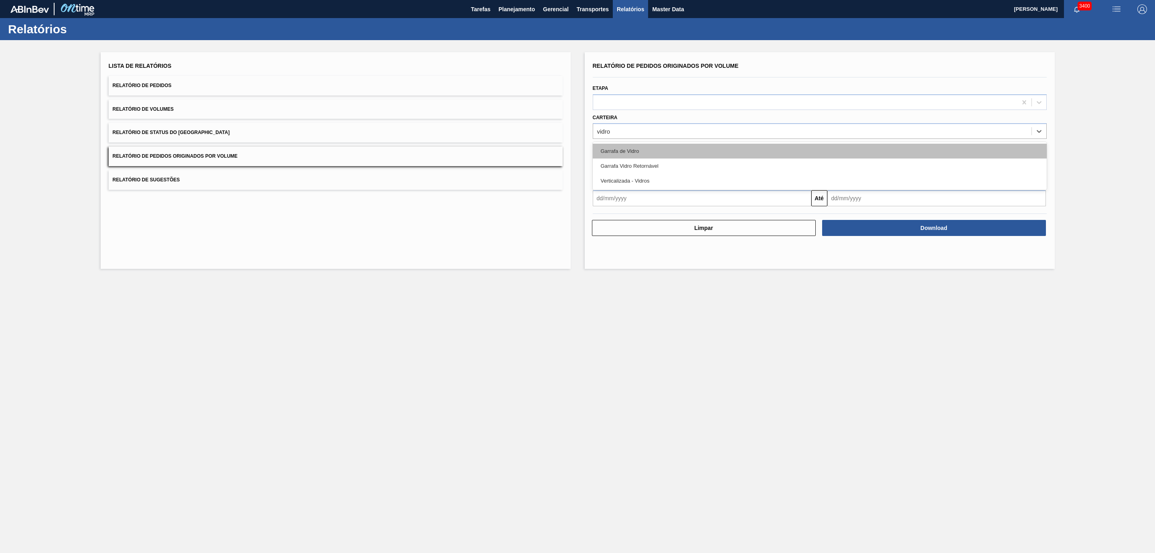
click at [651, 152] on div "Garrafa de Vidro" at bounding box center [820, 151] width 454 height 15
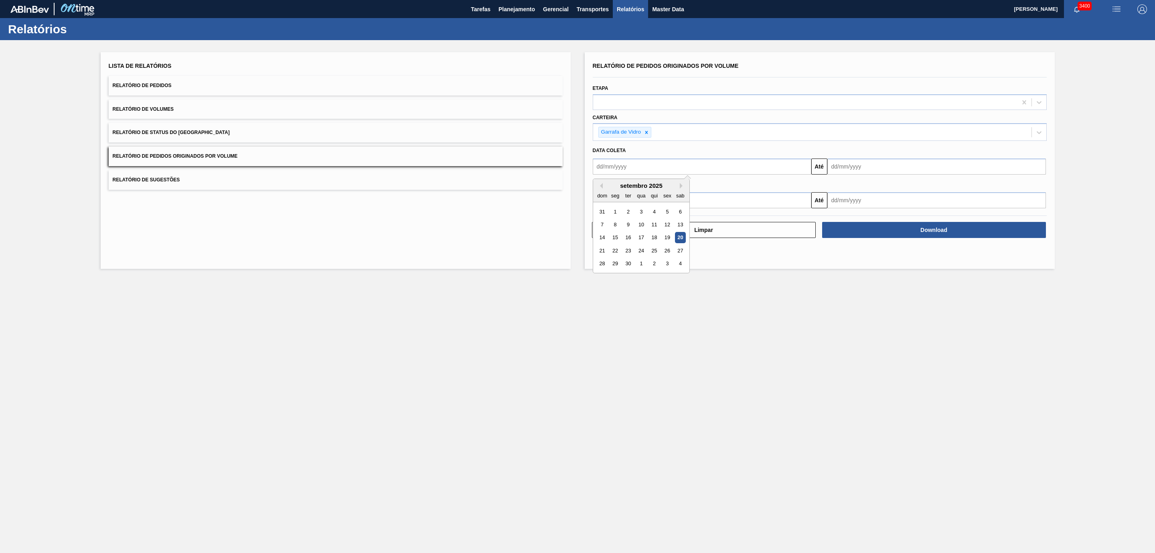
click at [650, 166] on input "text" at bounding box center [702, 166] width 219 height 16
click at [617, 212] on div "1" at bounding box center [615, 211] width 11 height 11
type input "[DATE]"
click at [886, 173] on input "text" at bounding box center [937, 166] width 219 height 16
click at [836, 250] on div "21" at bounding box center [837, 250] width 11 height 11
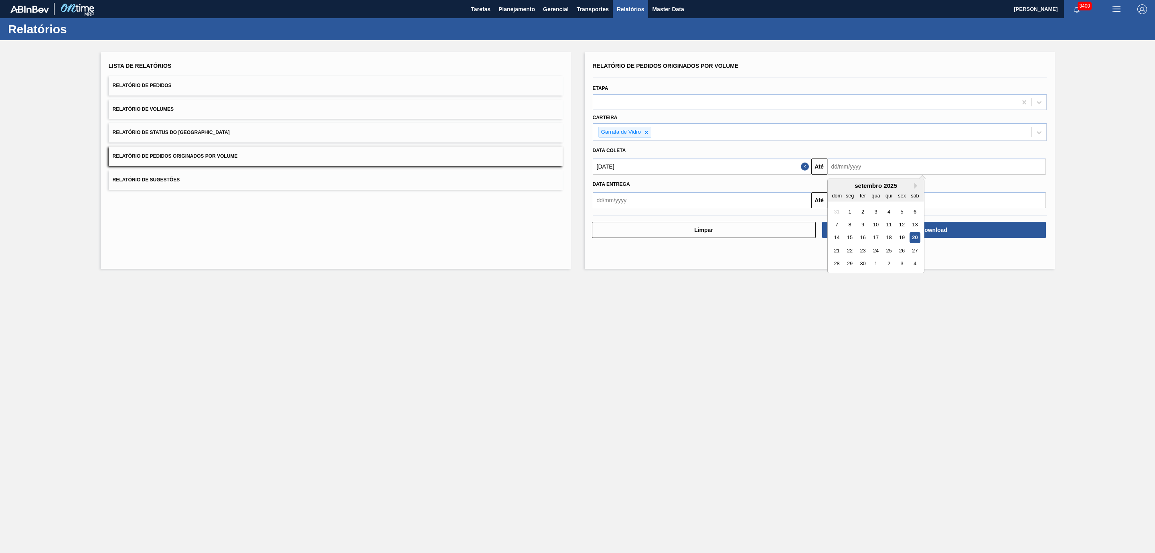
type input "[DATE]"
click at [910, 231] on button "Download" at bounding box center [934, 230] width 224 height 16
